Goal: Information Seeking & Learning: Learn about a topic

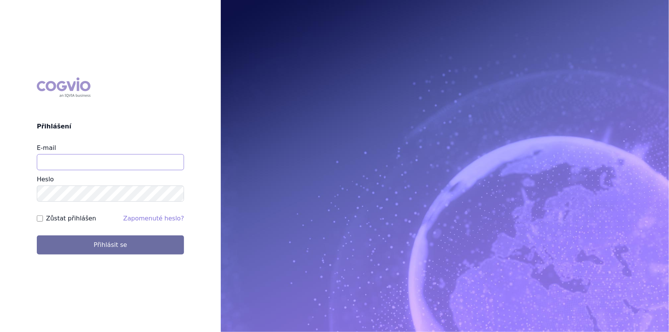
click at [87, 165] on input "E-mail" at bounding box center [110, 162] width 147 height 16
type input "nikola.odlozilikova@vzp.cz"
click at [37, 235] on button "Přihlásit se" at bounding box center [110, 244] width 147 height 19
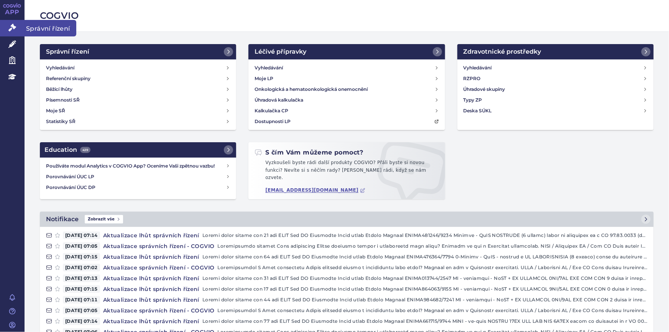
click at [12, 29] on icon at bounding box center [12, 28] width 8 height 8
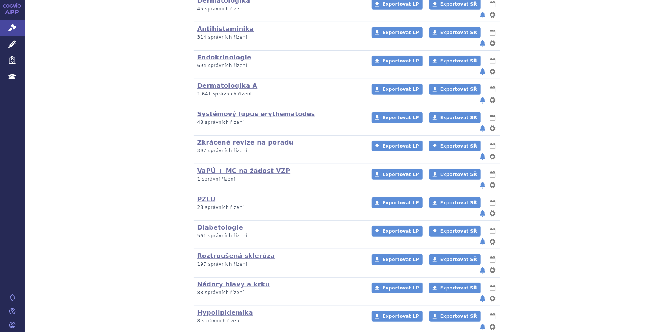
scroll to position [328, 0]
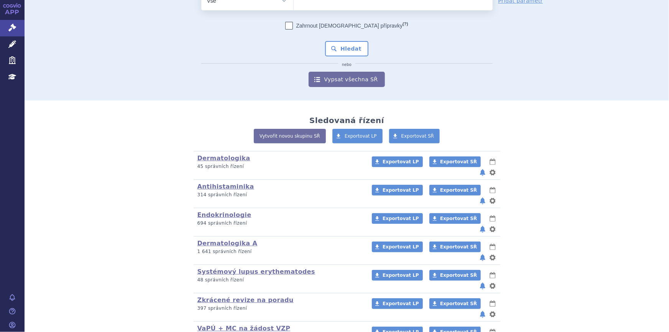
scroll to position [49, 0]
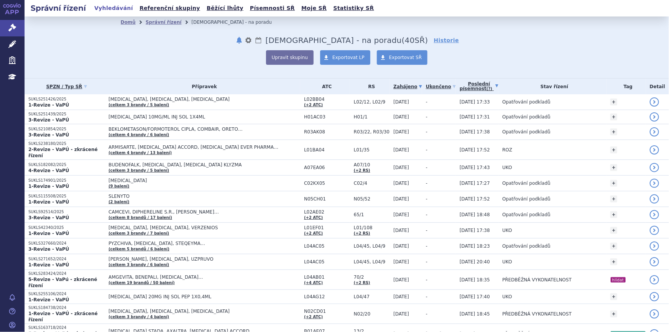
click at [462, 86] on link "Poslední písemnost (?)" at bounding box center [479, 87] width 39 height 16
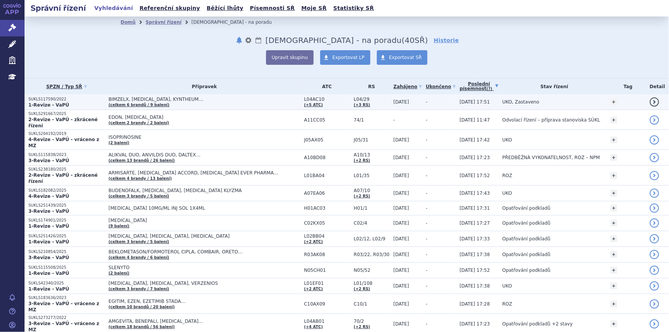
click at [442, 100] on td "-" at bounding box center [439, 102] width 34 height 16
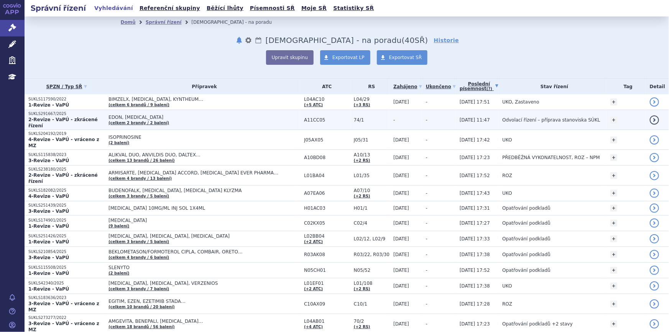
click at [442, 114] on td "-" at bounding box center [439, 120] width 34 height 20
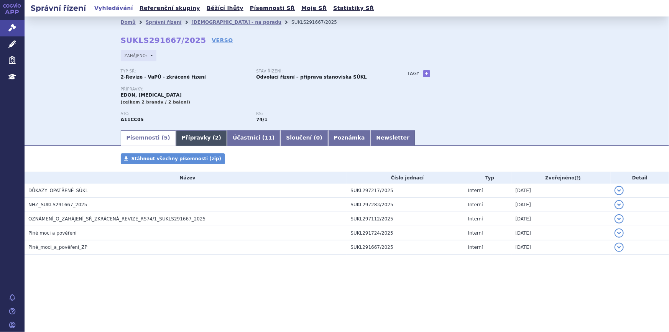
click at [194, 144] on link "Přípravky ( 2 )" at bounding box center [201, 137] width 51 height 15
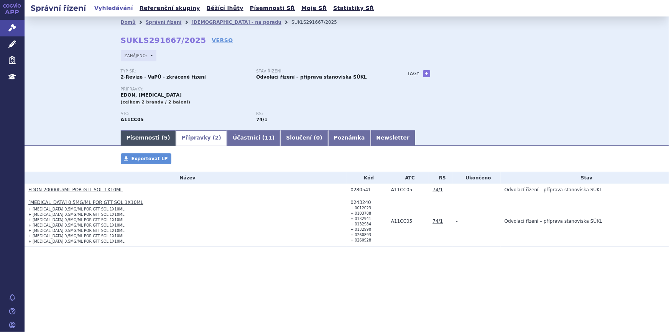
click at [143, 135] on link "Písemnosti ( 5 )" at bounding box center [148, 137] width 55 height 15
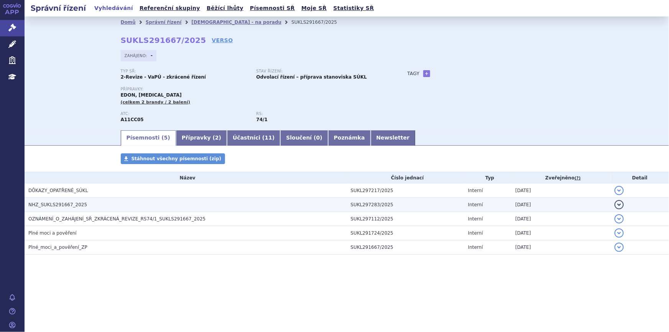
click at [165, 203] on h3 "NHZ_SUKLS291667_2025" at bounding box center [187, 205] width 319 height 8
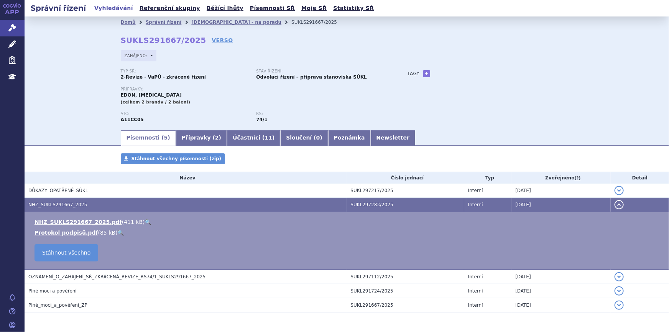
click at [145, 219] on link "🔍" at bounding box center [148, 222] width 7 height 6
click at [548, 64] on div "Zahájeno: -" at bounding box center [347, 57] width 453 height 15
click at [586, 89] on div "Domů Správní řízení Revize - na poradu SUKLS291667/2025 SUKLS291667/2025 VERSO …" at bounding box center [347, 72] width 645 height 113
click at [191, 140] on link "Přípravky ( 2 )" at bounding box center [201, 137] width 51 height 15
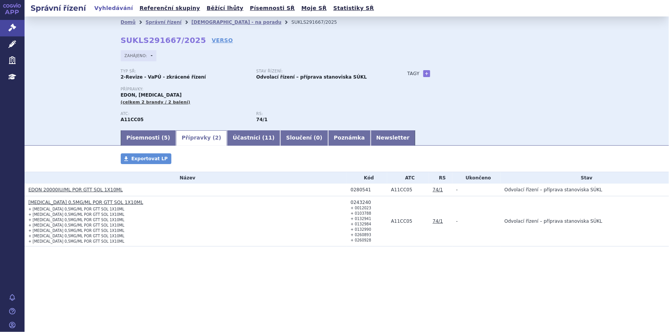
click at [95, 190] on link "EDON 20000IU/ML POR GTT SOL 1X10ML" at bounding box center [75, 189] width 94 height 5
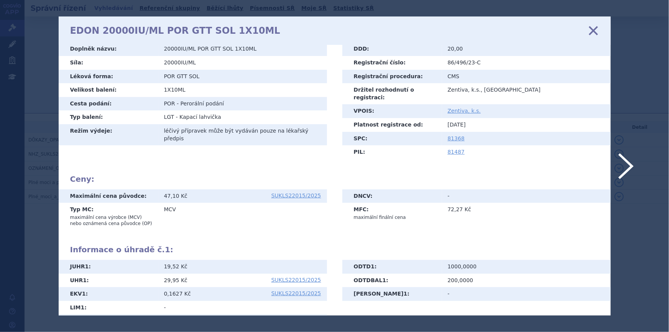
scroll to position [58, 0]
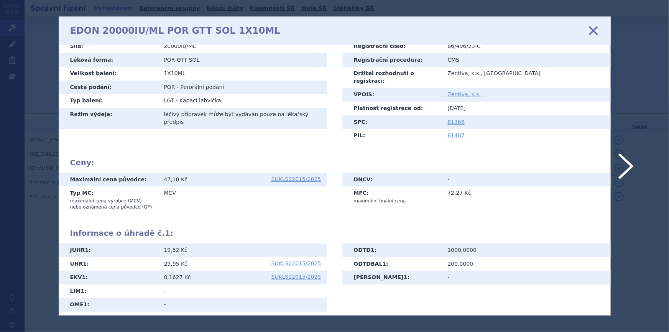
click at [591, 31] on icon at bounding box center [593, 31] width 16 height 16
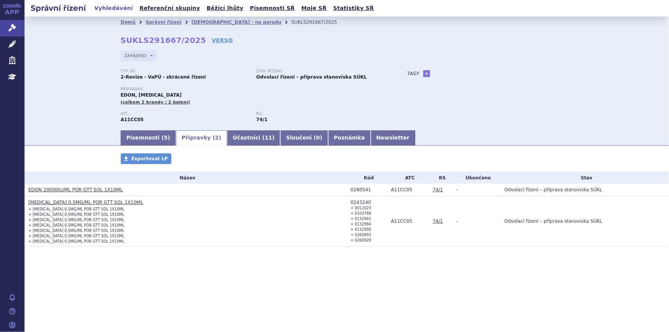
click at [58, 201] on link "[MEDICAL_DATA] 0,5MG/ML POR GTT SOL 1X10ML" at bounding box center [85, 202] width 115 height 5
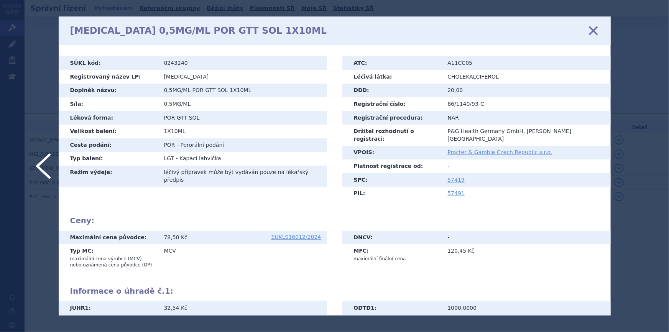
scroll to position [58, 0]
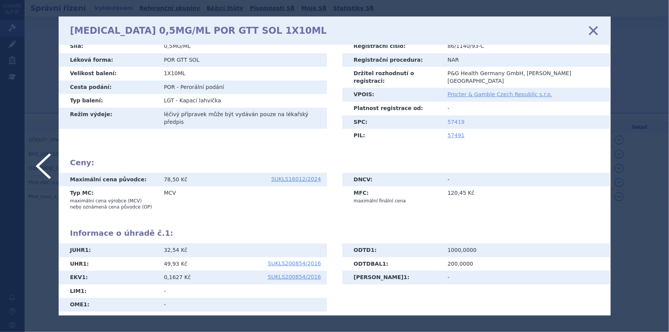
click at [454, 119] on link "57419" at bounding box center [456, 122] width 17 height 6
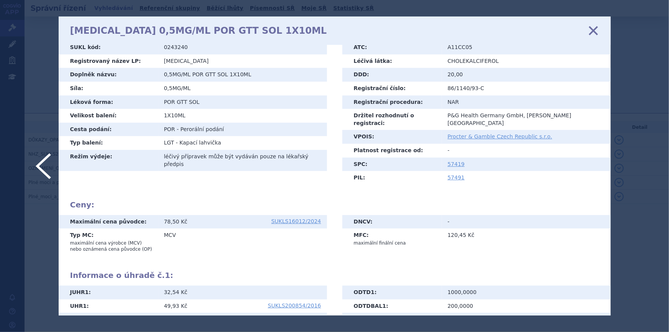
scroll to position [0, 0]
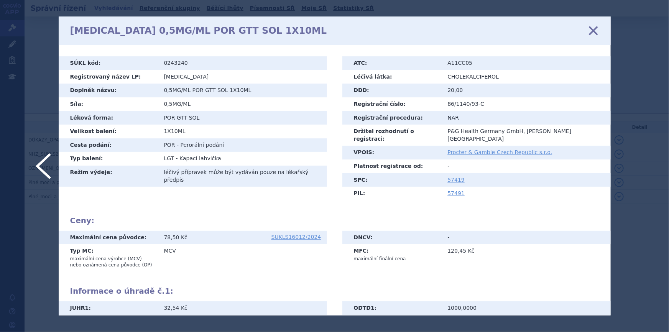
click at [594, 32] on icon at bounding box center [593, 31] width 16 height 16
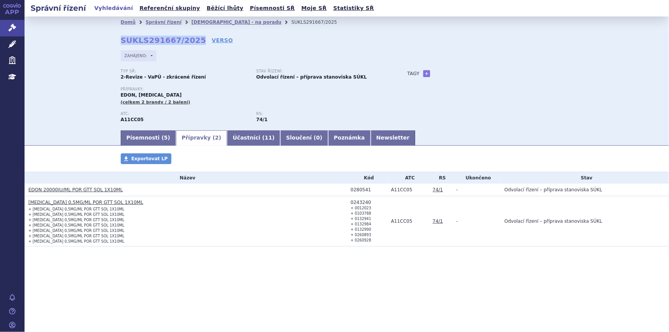
drag, startPoint x: 123, startPoint y: 40, endPoint x: 191, endPoint y: 43, distance: 68.3
click at [191, 43] on strong "SUKLS291667/2025" at bounding box center [164, 40] width 86 height 9
copy strong "SUKLS291667/2025"
drag, startPoint x: 141, startPoint y: 138, endPoint x: 201, endPoint y: 114, distance: 64.2
click at [141, 138] on link "Písemnosti ( 5 )" at bounding box center [148, 137] width 55 height 15
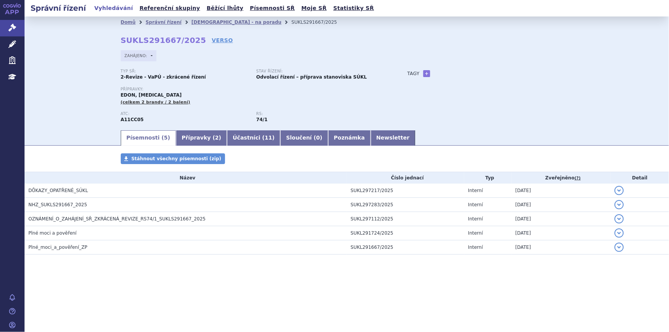
click at [230, 66] on div "Domů Správní řízení Revize - na poradu SUKLS291667/2025 SUKLS291667/2025 VERSO …" at bounding box center [346, 78] width 483 height 101
